Goal: Feedback & Contribution: Contribute content

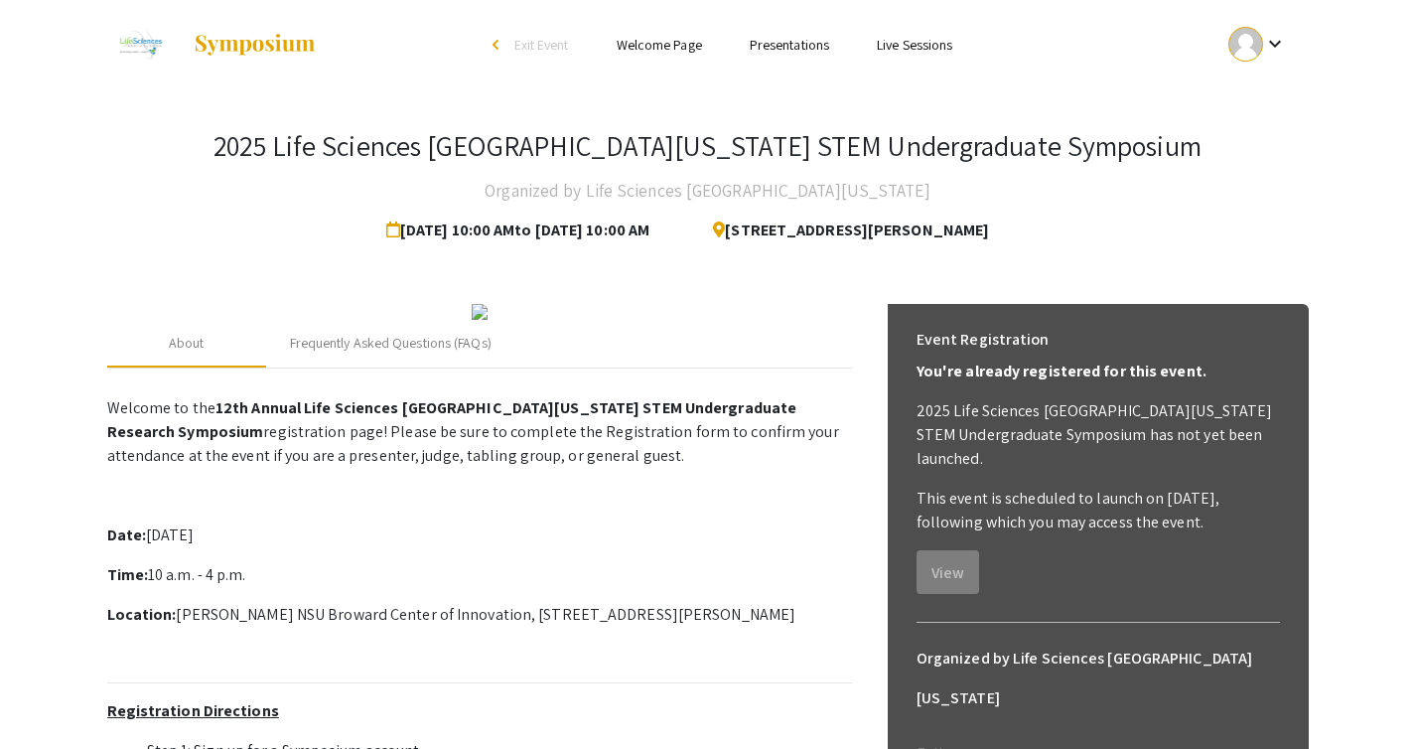
click at [1270, 56] on mat-icon "keyboard_arrow_down" at bounding box center [1275, 44] width 24 height 24
click at [1333, 81] on div at bounding box center [707, 374] width 1415 height 749
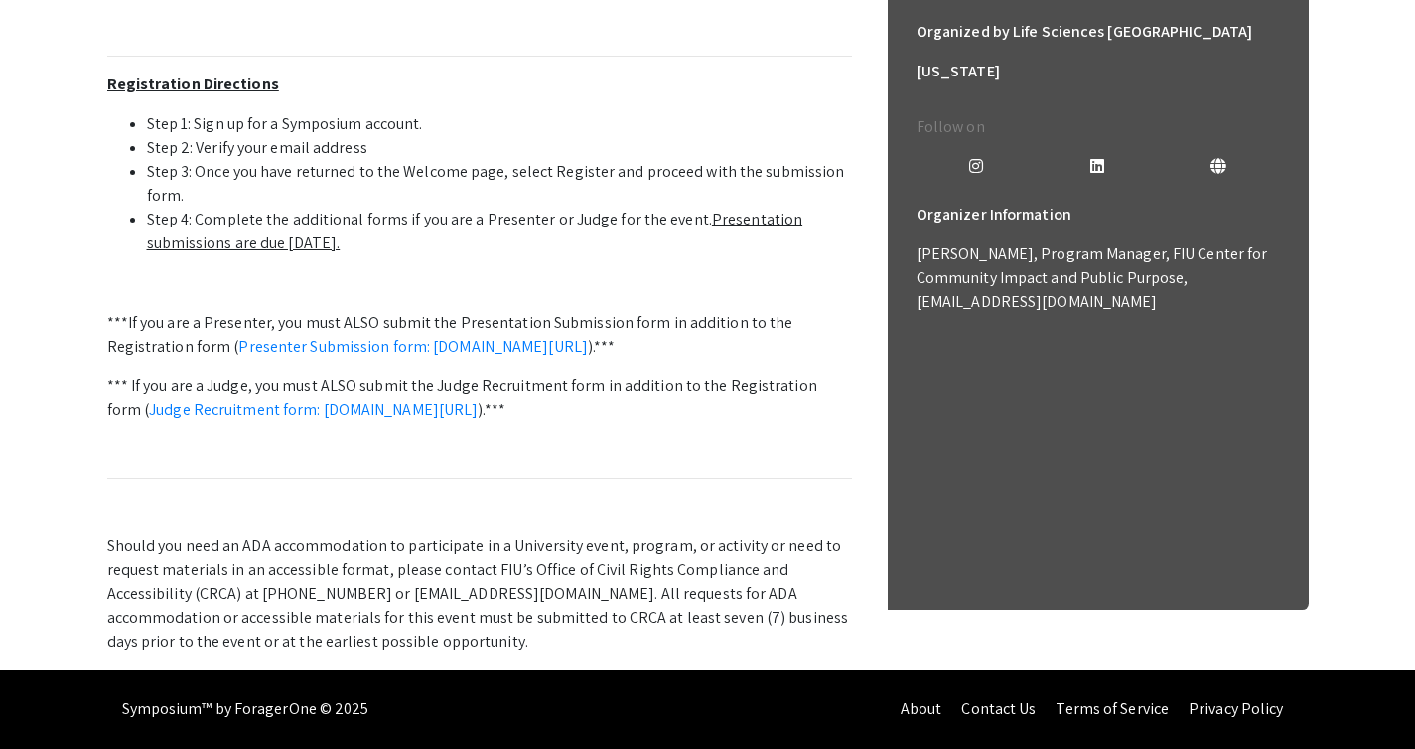
scroll to position [725, 0]
click at [460, 356] on link "Presenter Submission form: [DOMAIN_NAME][URL]" at bounding box center [412, 346] width 349 height 21
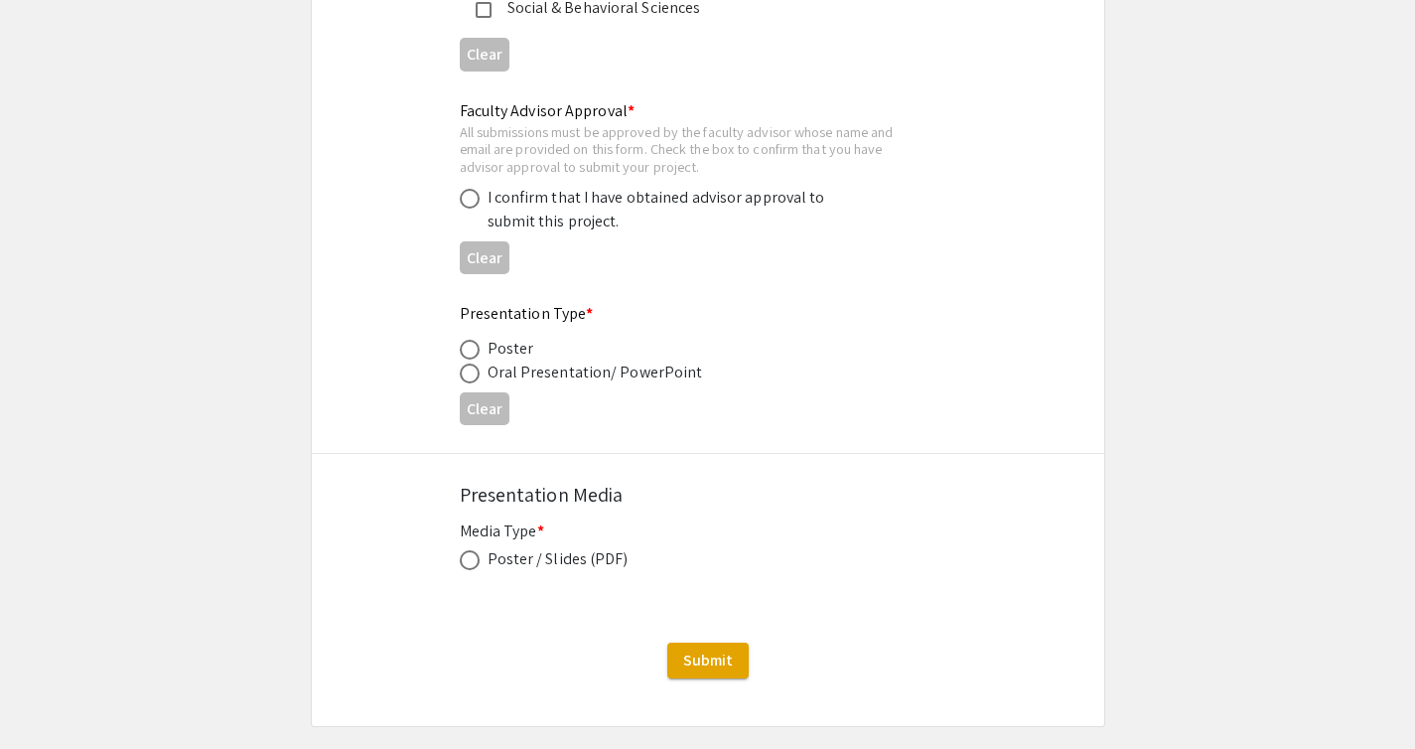
scroll to position [3054, 0]
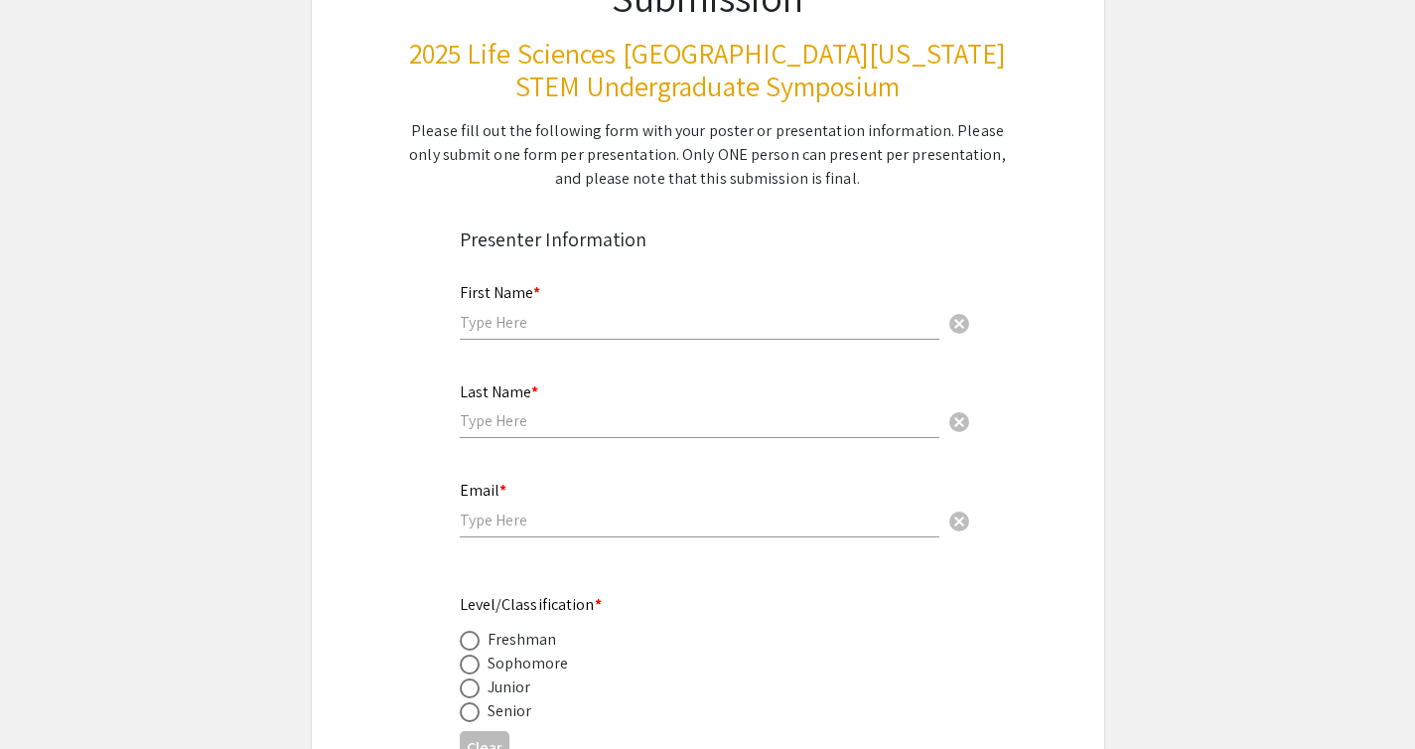
scroll to position [239, 0]
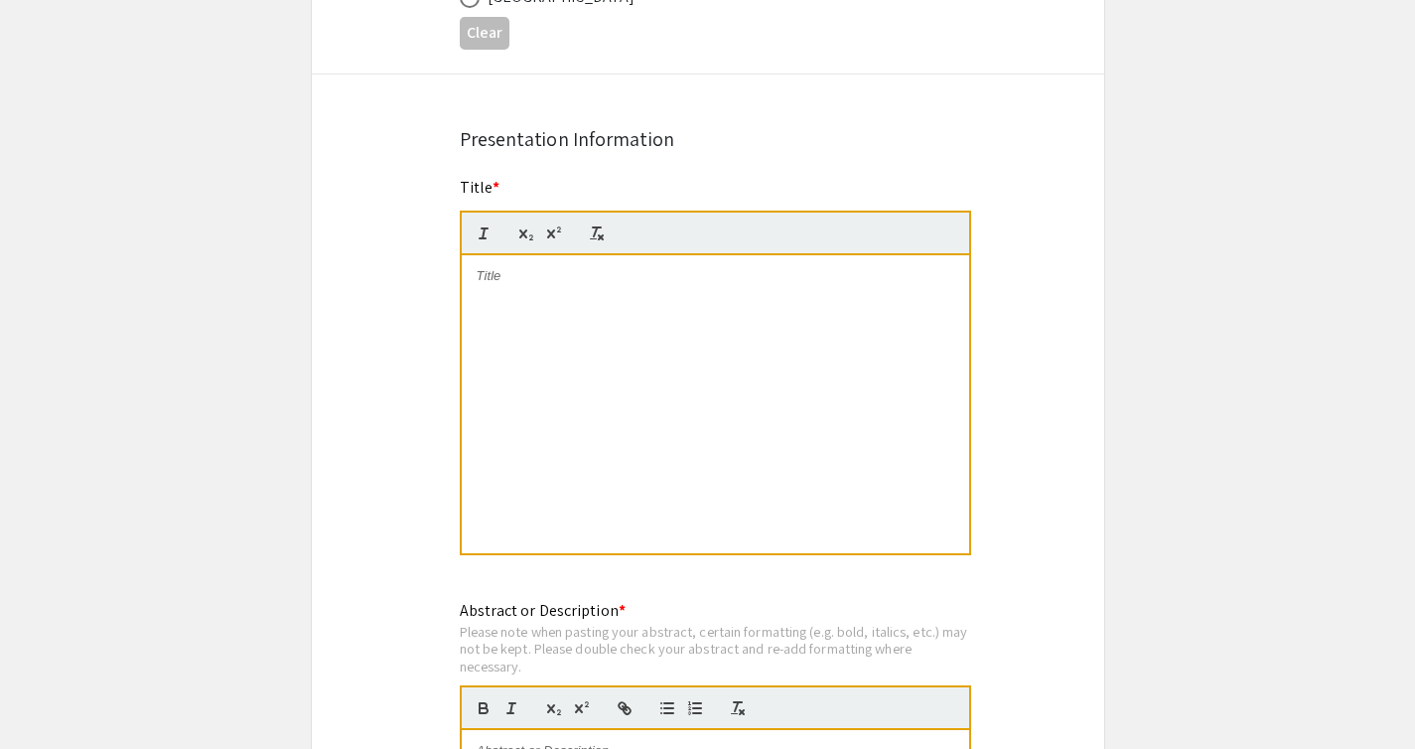
scroll to position [1525, 0]
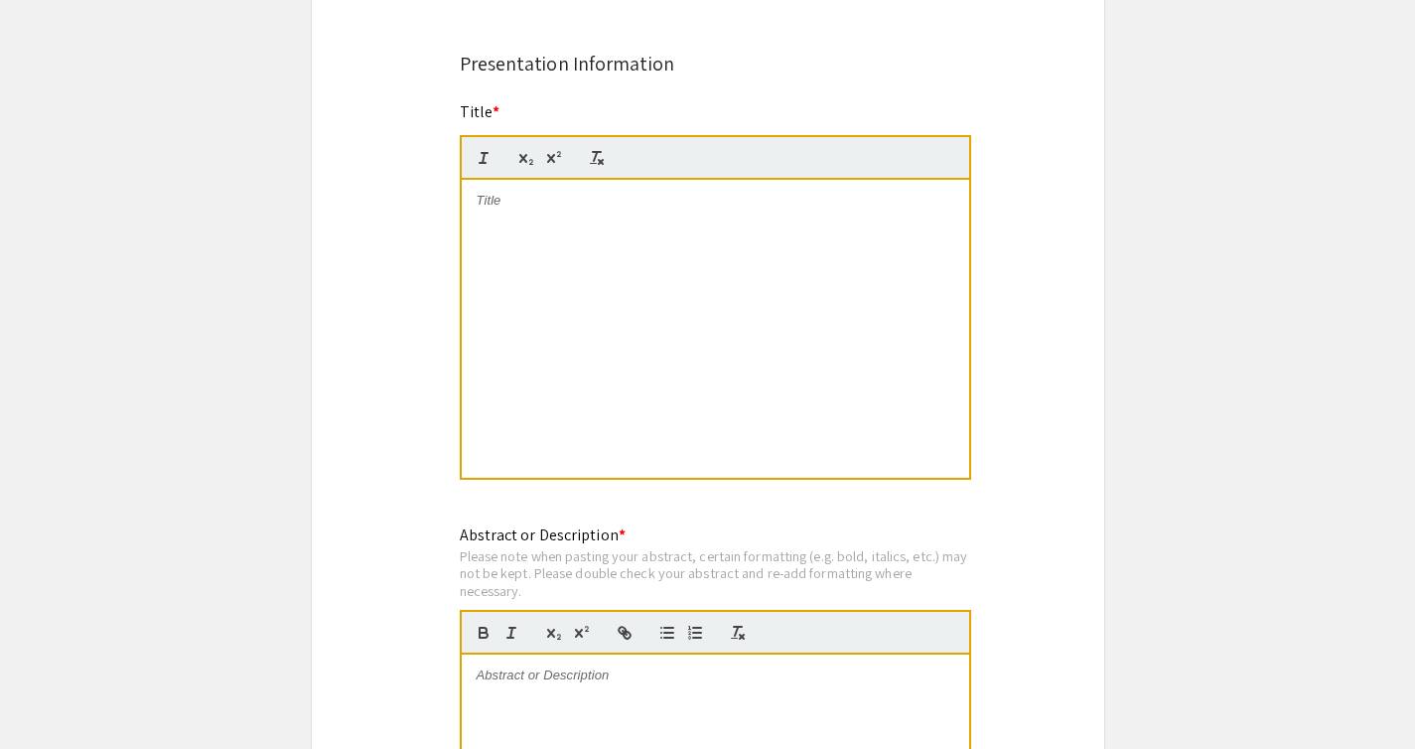
click at [892, 317] on div at bounding box center [715, 329] width 507 height 298
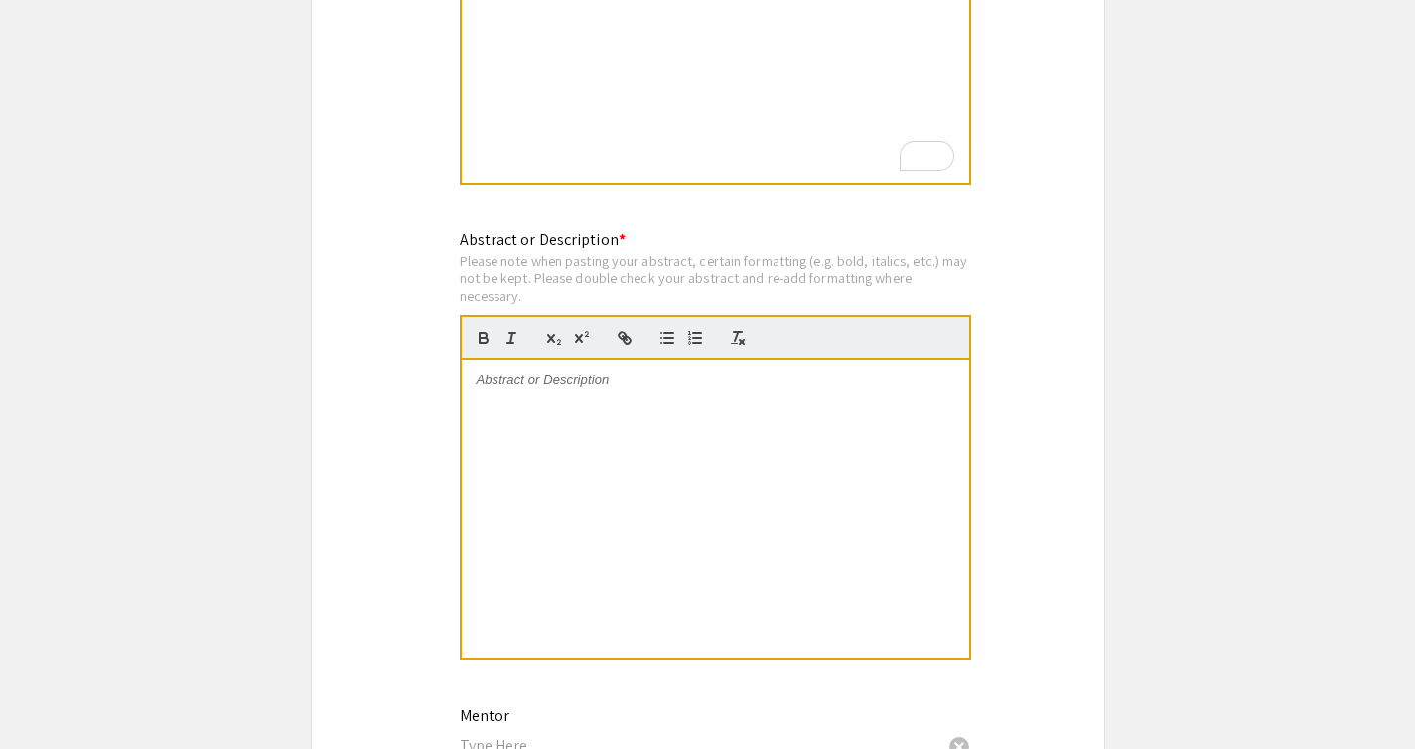
scroll to position [1355, 0]
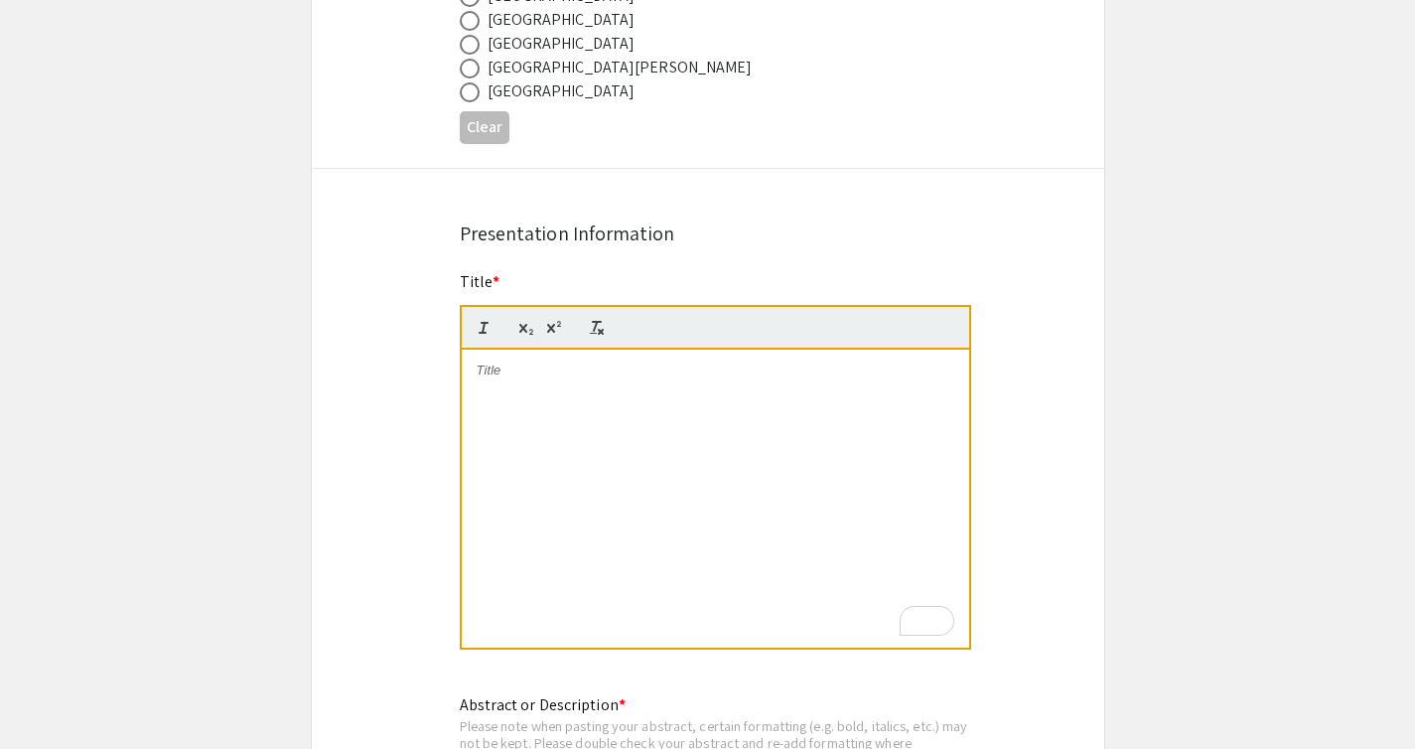
click at [1185, 262] on app-submissions "Symposium Presentation Submission 2025 Life Sciences South Florida STEM Undergr…" at bounding box center [707, 548] width 1415 height 3583
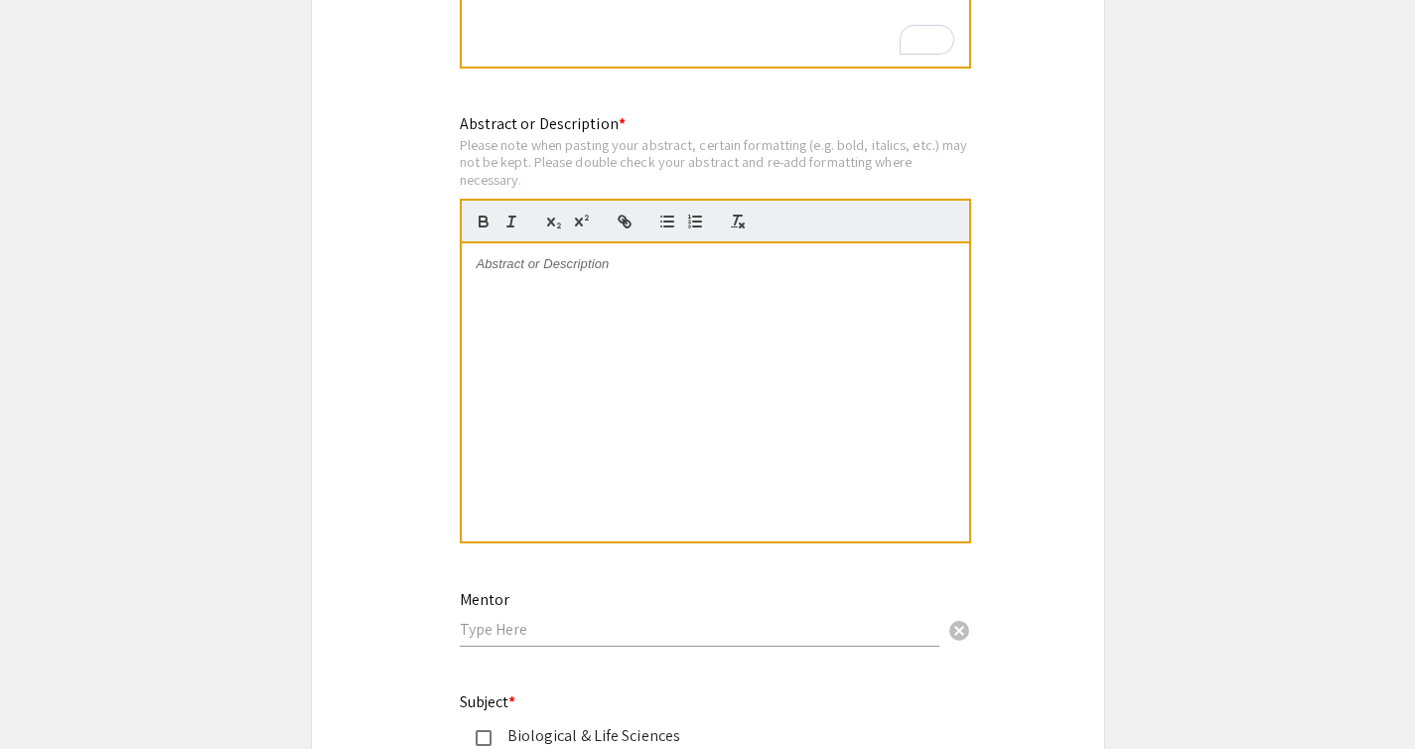
scroll to position [1940, 0]
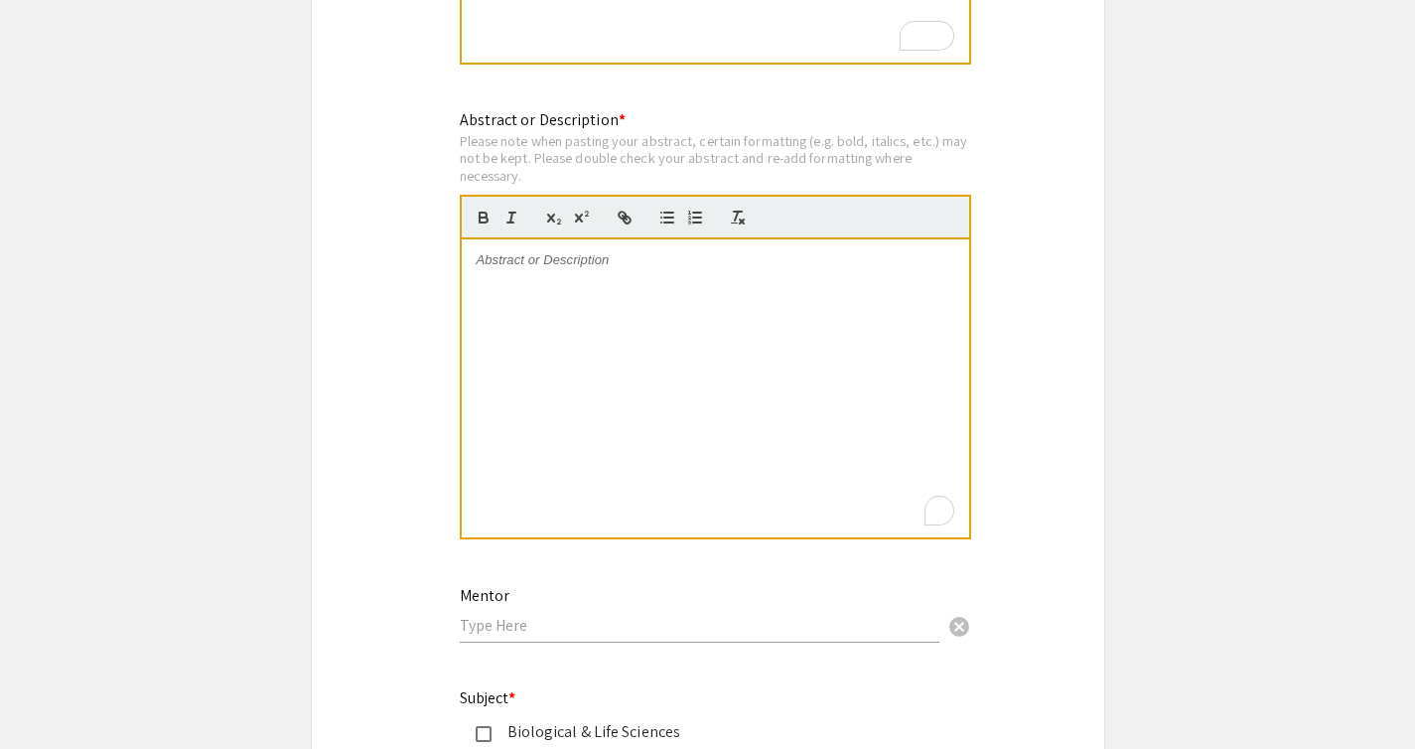
click at [746, 276] on div "To enrich screen reader interactions, please activate Accessibility in Grammarl…" at bounding box center [715, 388] width 507 height 298
click at [594, 299] on div "To enrich screen reader interactions, please activate Accessibility in Grammarl…" at bounding box center [715, 388] width 507 height 298
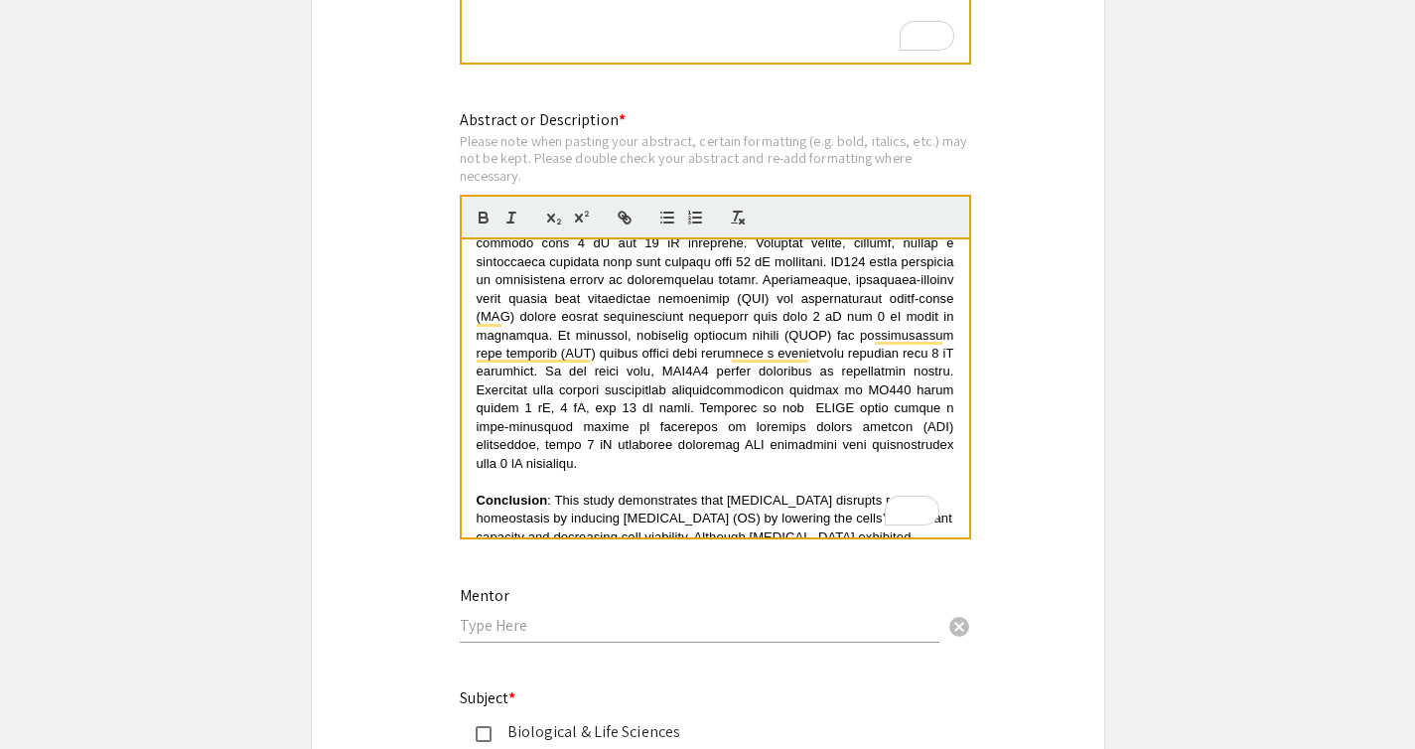
scroll to position [557, 0]
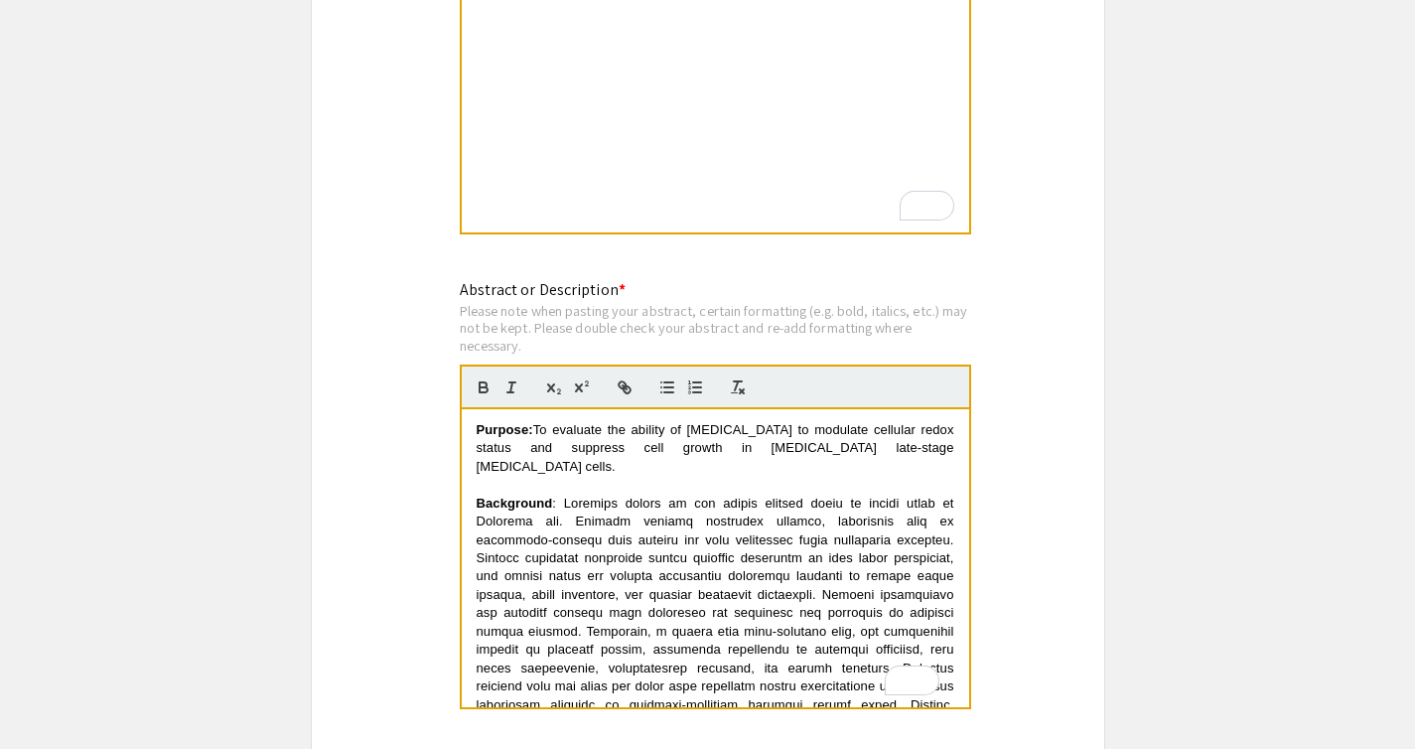
click at [1063, 375] on div "Symposium Presentation Submission 2025 Life Sciences South Florida STEM Undergr…" at bounding box center [708, 133] width 794 height 3583
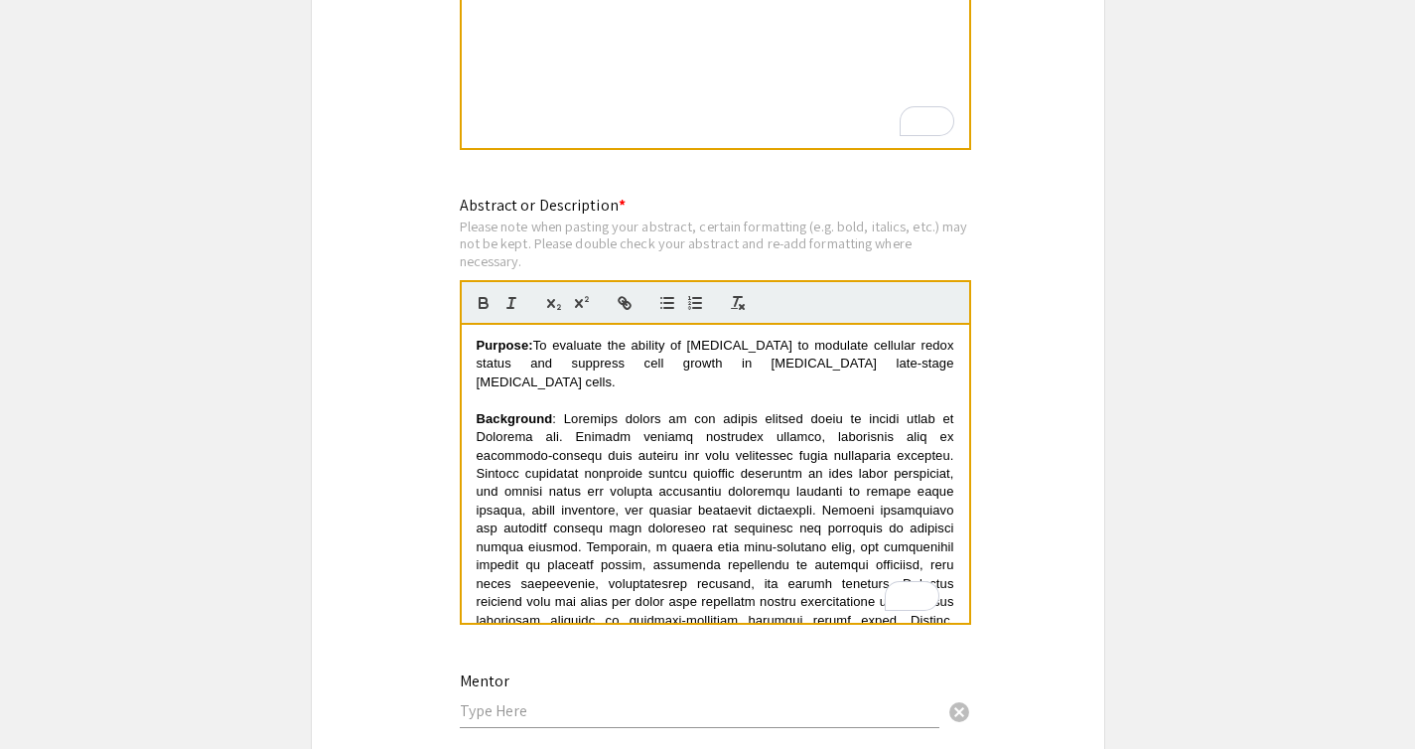
click at [1124, 394] on app-submissions "Symposium Presentation Submission 2025 Life Sciences South Florida STEM Undergr…" at bounding box center [707, 48] width 1415 height 3583
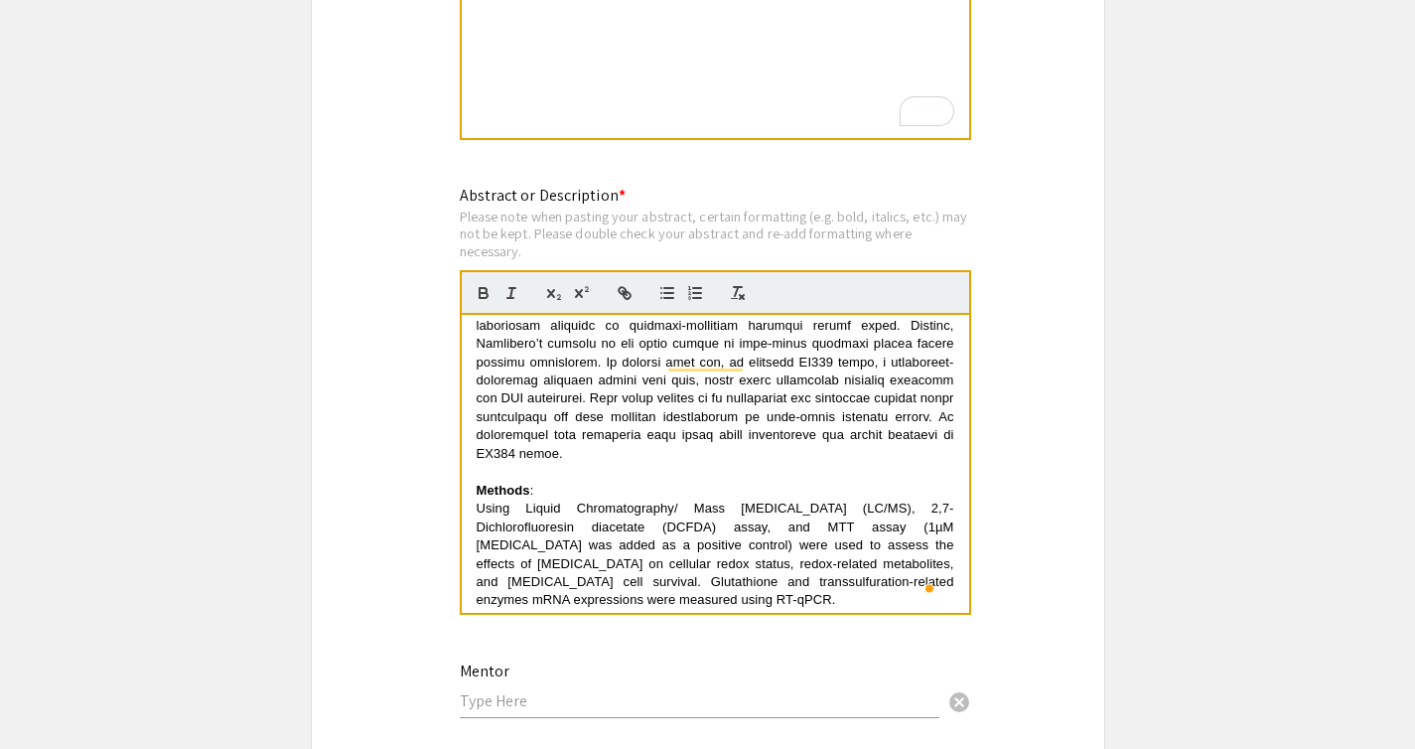
scroll to position [305, 0]
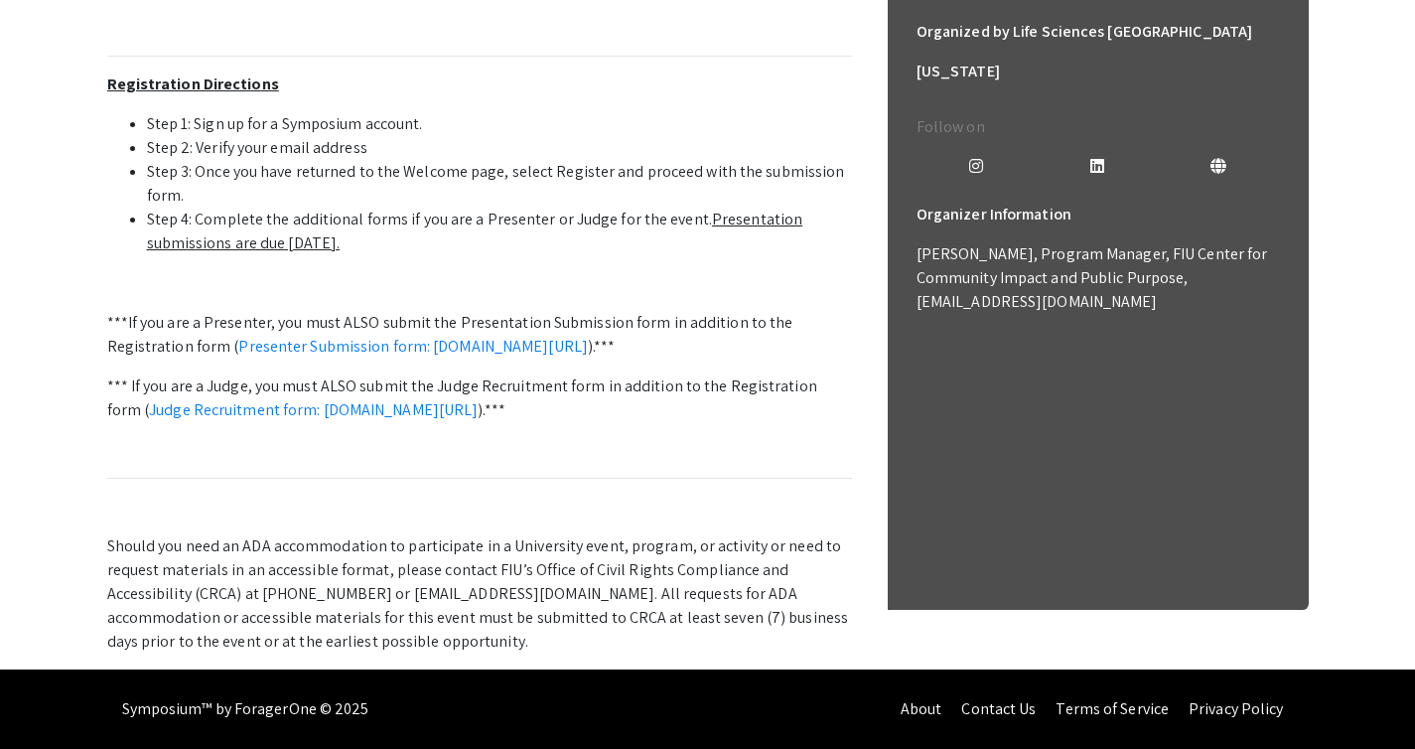
scroll to position [795, 0]
